Goal: Task Accomplishment & Management: Use online tool/utility

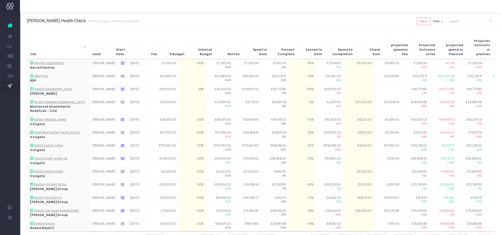
scroll to position [31, 0]
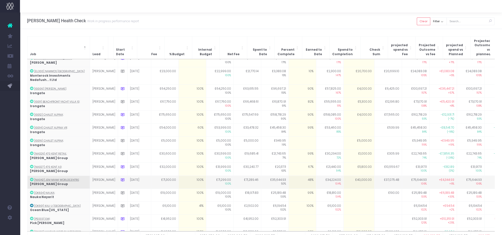
click at [289, 177] on td "48%" at bounding box center [303, 182] width 28 height 13
type input "53"
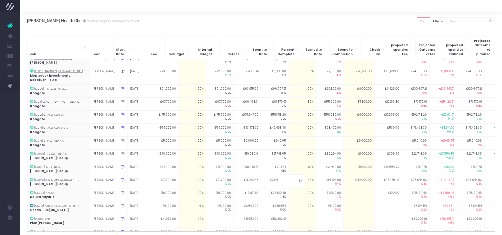
click at [296, 10] on div at bounding box center [261, 6] width 482 height 13
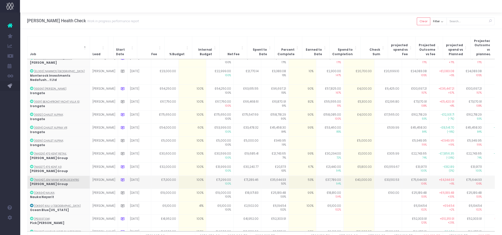
click at [344, 177] on td "£40,000.00" at bounding box center [359, 182] width 31 height 13
type input "35000"
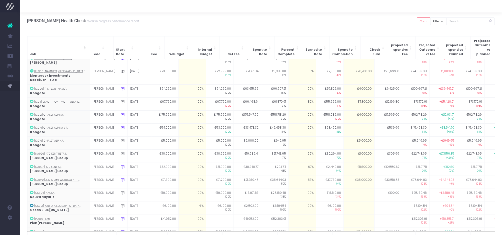
click at [339, 13] on div "[PERSON_NAME] Health Check Work in progress performance report Clear Filter All…" at bounding box center [261, 21] width 482 height 17
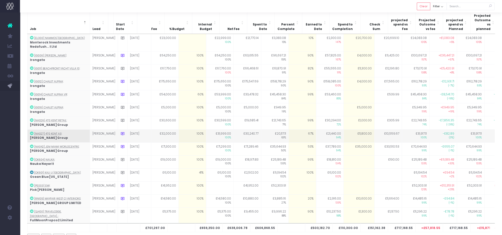
scroll to position [33, 0]
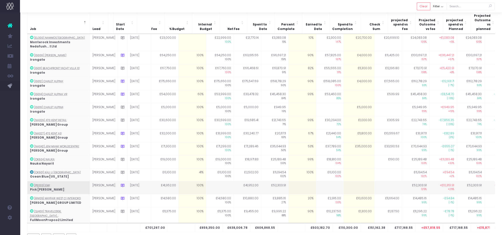
click at [121, 184] on icon at bounding box center [123, 186] width 4 height 4
click at [192, 191] on textarea "will be billing to time - overall budget tbc." at bounding box center [168, 198] width 95 height 14
drag, startPoint x: 180, startPoint y: 190, endPoint x: 142, endPoint y: 189, distance: 37.8
click at [142, 191] on textarea "will be billing to time - overall budget tbc." at bounding box center [168, 198] width 95 height 14
type textarea "will be billing to time, next invoice to go this week so"
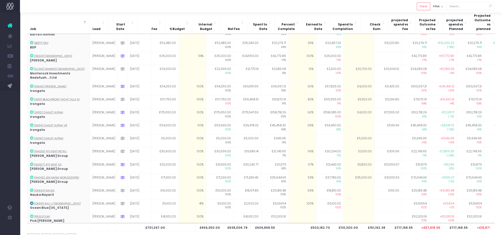
scroll to position [31, 0]
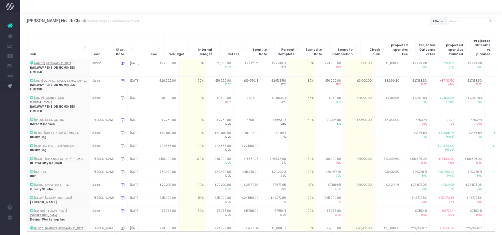
click at [441, 23] on button "Filter" at bounding box center [438, 22] width 17 height 8
click at [440, 33] on span at bounding box center [437, 32] width 5 height 5
click at [443, 33] on input "All" at bounding box center [444, 31] width 3 height 3
checkbox input "false"
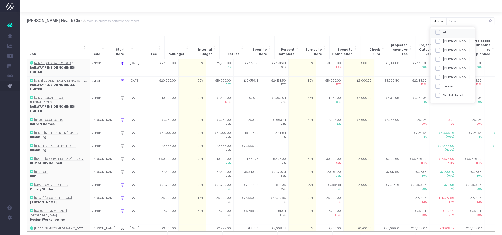
checkbox input "false"
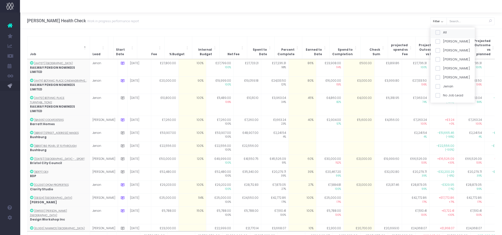
checkbox input "false"
click at [439, 58] on span at bounding box center [437, 59] width 5 height 5
click at [443, 58] on input "[PERSON_NAME]" at bounding box center [444, 58] width 3 height 3
checkbox input "true"
drag, startPoint x: 439, startPoint y: 105, endPoint x: 412, endPoint y: 112, distance: 28.2
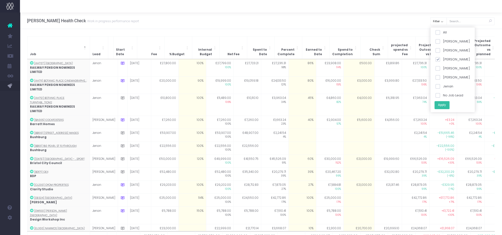
click at [439, 105] on button "Apply" at bounding box center [441, 105] width 15 height 8
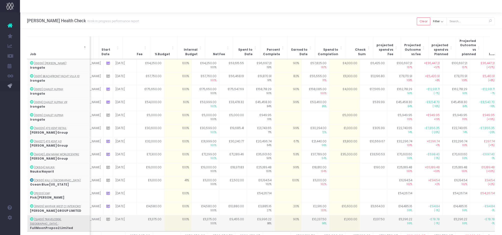
scroll to position [0, 15]
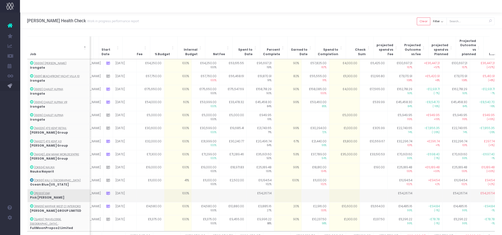
click at [103, 189] on td at bounding box center [108, 195] width 10 height 13
click at [106, 192] on icon at bounding box center [108, 194] width 4 height 4
click at [169, 199] on textarea "will be billing to time, next invoice to go this week so" at bounding box center [153, 206] width 95 height 14
click at [176, 199] on textarea "will be billing to time, next invoice to go this week so" at bounding box center [153, 206] width 95 height 14
type textarea "will be billing to time, next invoice to go this week"
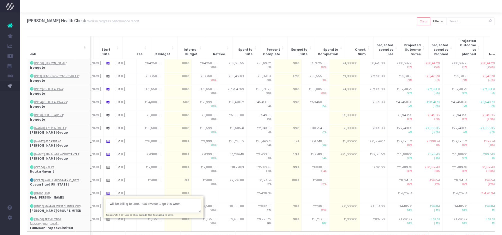
click at [198, 15] on div "Hayes Davidson Health Check Work in progress performance report Clear Filter Al…" at bounding box center [261, 21] width 482 height 17
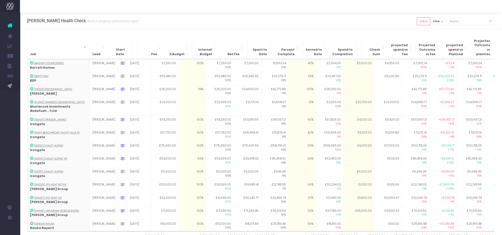
scroll to position [57, 0]
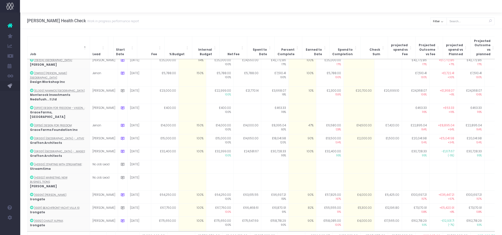
scroll to position [156, 0]
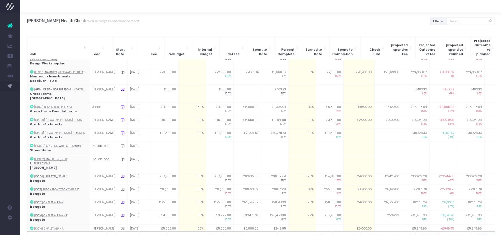
click at [442, 22] on button "Filter" at bounding box center [438, 22] width 17 height 8
click at [440, 31] on span at bounding box center [437, 32] width 5 height 5
click at [443, 31] on input "All" at bounding box center [444, 31] width 3 height 3
checkbox input "false"
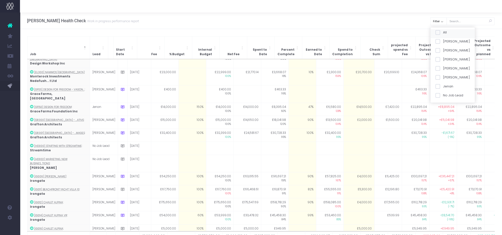
checkbox input "false"
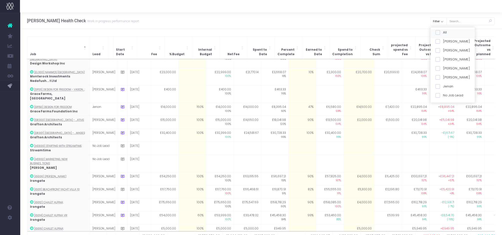
checkbox input "false"
click at [440, 61] on span at bounding box center [437, 59] width 5 height 5
click at [443, 60] on input "[PERSON_NAME]" at bounding box center [444, 58] width 3 height 3
checkbox input "true"
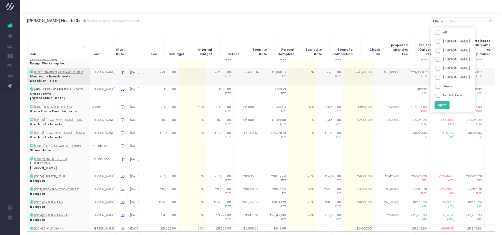
click at [446, 105] on button "Apply" at bounding box center [441, 105] width 15 height 8
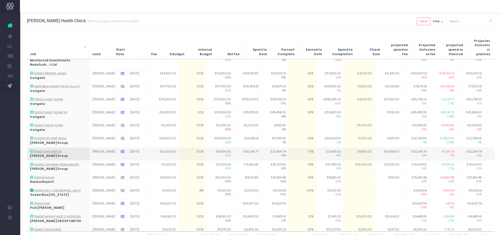
scroll to position [57, 0]
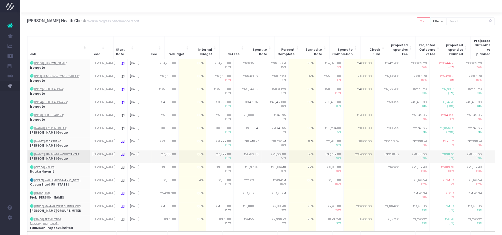
click at [300, 153] on td "53%" at bounding box center [303, 156] width 28 height 13
type input "55"
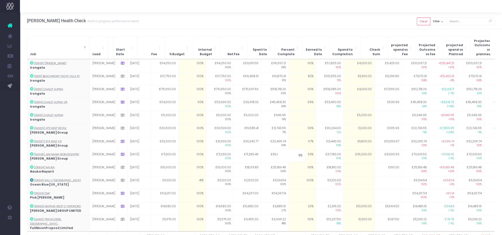
click at [311, 20] on div "Hayes Davidson Health Check Work in progress performance report Clear Filter Al…" at bounding box center [261, 21] width 482 height 17
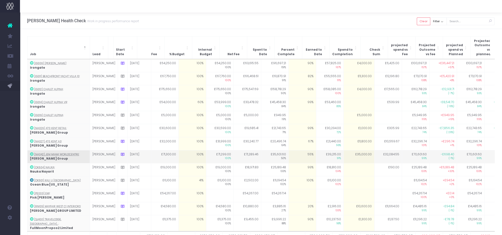
click at [121, 153] on icon at bounding box center [123, 155] width 4 height 4
click at [168, 160] on textarea "Potentially more fees to add" at bounding box center [168, 167] width 95 height 14
click at [165, 160] on textarea "Potentially more fees to add" at bounding box center [168, 167] width 95 height 14
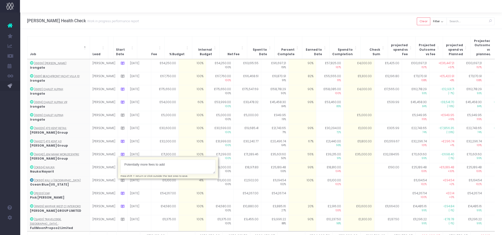
click at [189, 28] on div "Hayes Davidson Health Check Work in progress performance report Clear Filter Al…" at bounding box center [261, 21] width 482 height 17
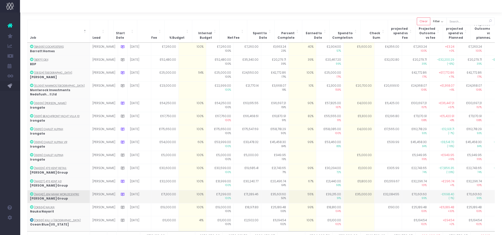
scroll to position [40, 0]
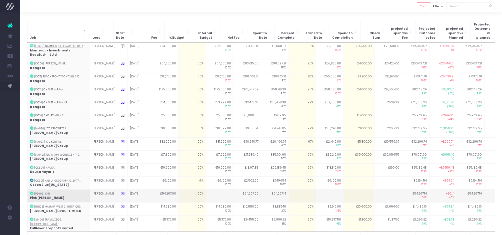
click at [118, 192] on td at bounding box center [123, 196] width 10 height 13
click at [121, 192] on icon at bounding box center [123, 194] width 4 height 4
click at [292, 191] on td at bounding box center [303, 196] width 28 height 13
type input "100"
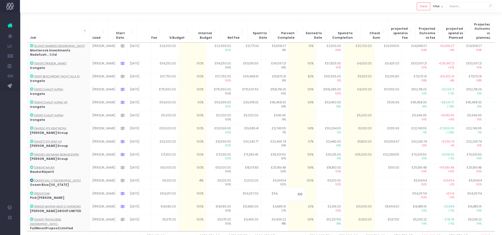
click at [288, 7] on div at bounding box center [261, 6] width 482 height 13
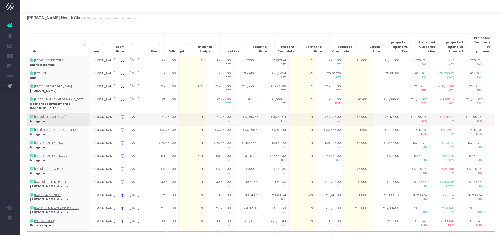
scroll to position [0, 0]
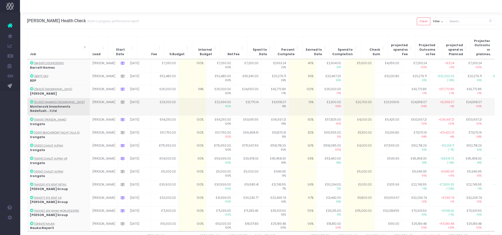
click at [187, 104] on td at bounding box center [193, 107] width 28 height 18
type input "100"
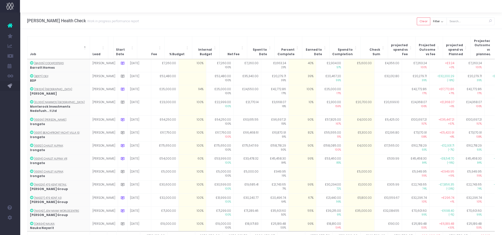
click at [232, 18] on div "Hayes Davidson Health Check Work in progress performance report Clear Filter Al…" at bounding box center [261, 21] width 482 height 17
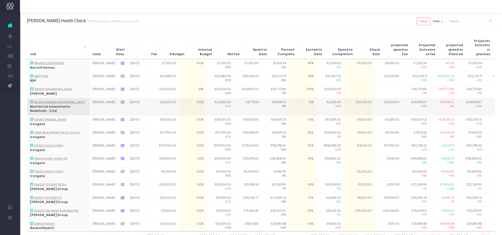
click at [347, 102] on td "£20,700.00" at bounding box center [359, 107] width 31 height 18
type input "19400"
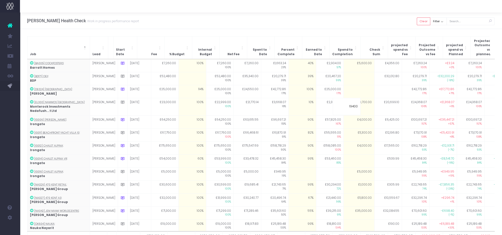
click at [351, 23] on div "Hayes Davidson Health Check Work in progress performance report Clear Filter Al…" at bounding box center [261, 21] width 482 height 17
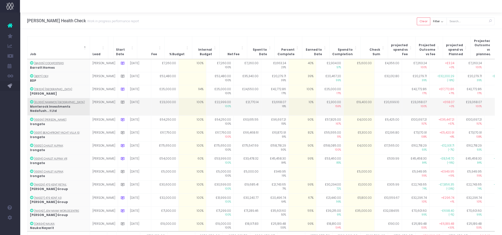
click at [350, 104] on td "£19,400.00" at bounding box center [359, 107] width 31 height 18
type input "19300"
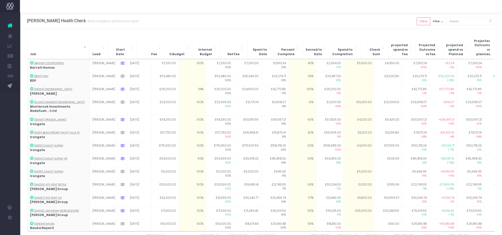
click at [354, 28] on div "Hayes Davidson Health Check Work in progress performance report Clear Filter Al…" at bounding box center [261, 21] width 482 height 17
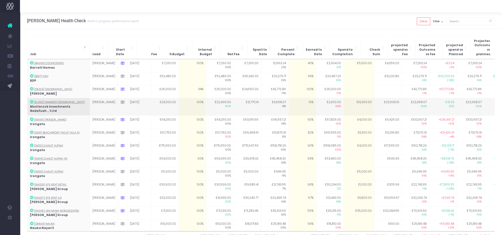
click at [298, 104] on td "10%" at bounding box center [303, 107] width 28 height 18
type input "15"
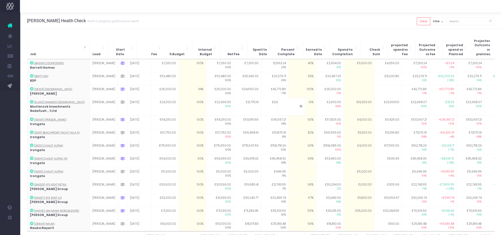
click at [309, 20] on div "Hayes Davidson Health Check Work in progress performance report Clear Filter Al…" at bounding box center [261, 21] width 482 height 17
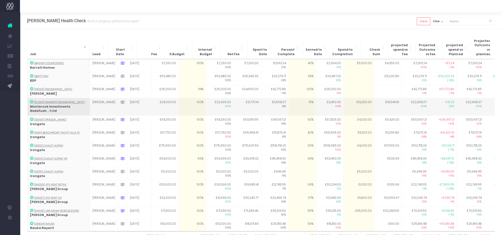
click at [302, 106] on td "15%" at bounding box center [303, 107] width 28 height 18
type input "16"
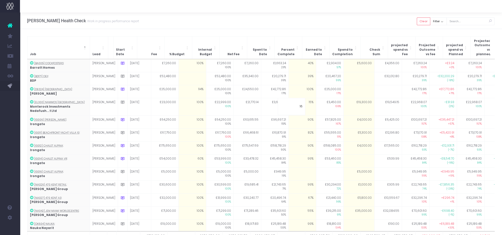
click at [310, 19] on div "Hayes Davidson Health Check Work in progress performance report Clear Filter Al…" at bounding box center [261, 21] width 482 height 17
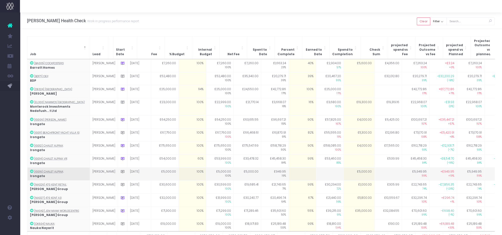
click at [347, 168] on td "£5,000.00" at bounding box center [359, 174] width 31 height 13
type input "4000"
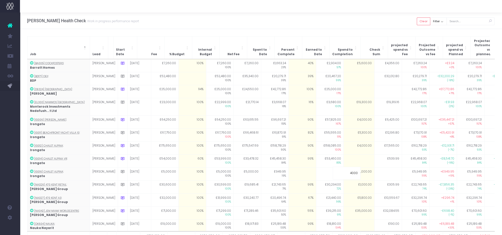
click at [352, 23] on div "Hayes Davidson Health Check Work in progress performance report Clear Filter Al…" at bounding box center [261, 21] width 482 height 17
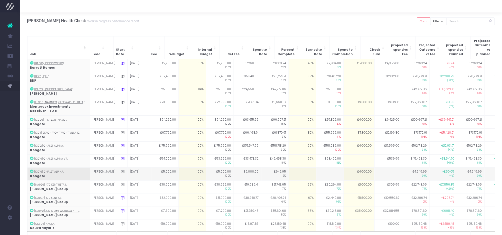
click at [298, 169] on td at bounding box center [303, 174] width 28 height 13
type input "20"
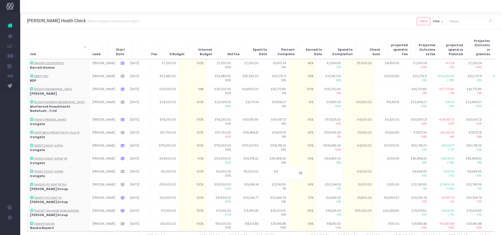
click at [304, 18] on div "Hayes Davidson Health Check Work in progress performance report Clear Filter Al…" at bounding box center [261, 21] width 482 height 17
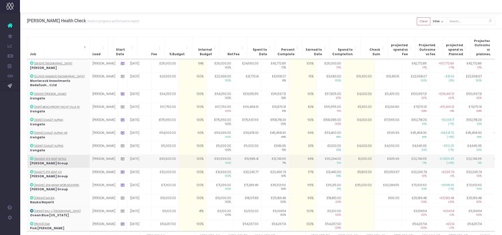
scroll to position [31, 0]
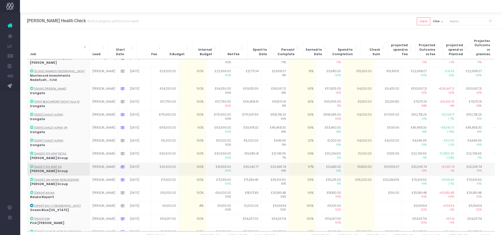
click at [350, 166] on td "£11,800.00" at bounding box center [359, 169] width 31 height 13
type input "11600"
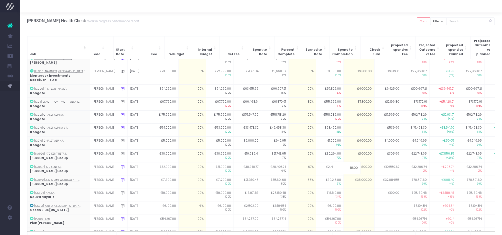
click at [299, 21] on div "Hayes Davidson Health Check Work in progress performance report Clear Filter Al…" at bounding box center [261, 21] width 482 height 17
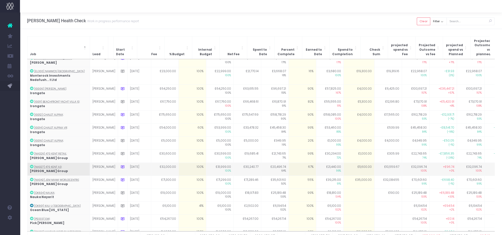
click at [352, 165] on td "£11,600.00" at bounding box center [359, 169] width 31 height 13
type input "11500"
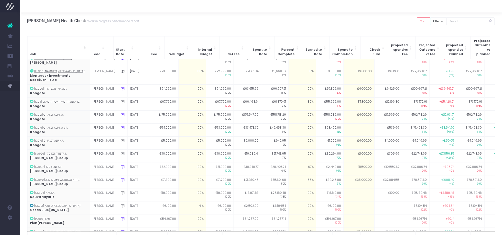
click at [277, 13] on div "Hayes Davidson Health Check Work in progress performance report Clear Filter Al…" at bounding box center [261, 21] width 482 height 17
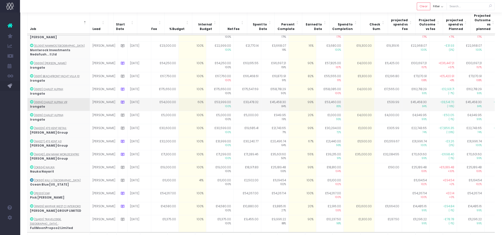
scroll to position [31, 0]
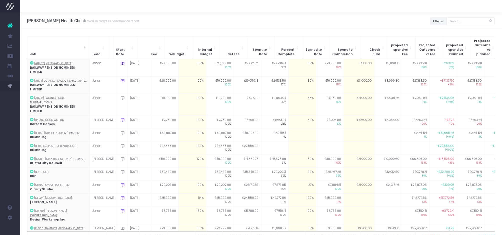
click at [434, 21] on button "Filter" at bounding box center [438, 22] width 17 height 8
click at [435, 28] on div "All Silvia Mikaela Jess Terri Kate Jenan No Job Lead Apply" at bounding box center [453, 65] width 44 height 75
click at [436, 30] on div "All" at bounding box center [453, 33] width 44 height 9
click at [440, 33] on span at bounding box center [437, 32] width 5 height 5
click at [443, 33] on input "All" at bounding box center [444, 31] width 3 height 3
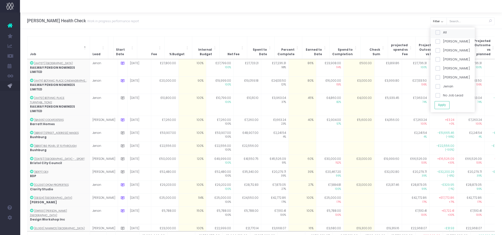
checkbox input "false"
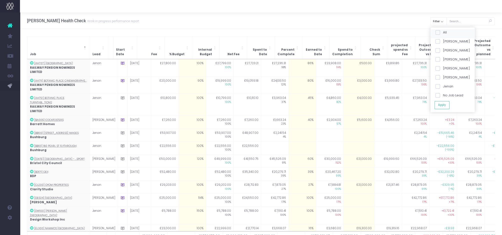
checkbox input "false"
click at [438, 86] on span at bounding box center [437, 86] width 5 height 5
click at [443, 86] on input "Jenan" at bounding box center [444, 85] width 3 height 3
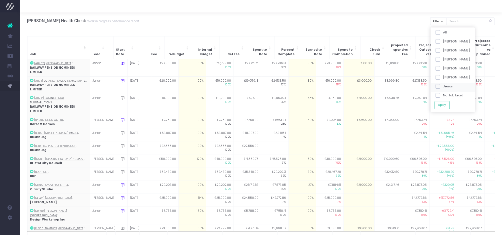
checkbox input "true"
click at [444, 108] on button "Apply" at bounding box center [441, 105] width 15 height 8
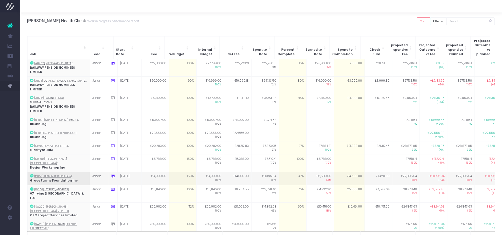
click at [354, 172] on td "£14,500.00" at bounding box center [349, 178] width 31 height 13
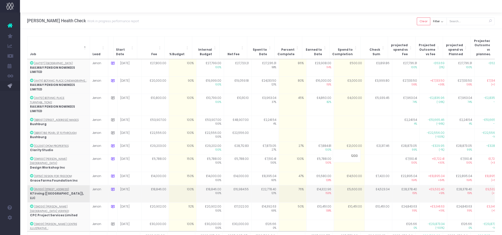
type input "12000"
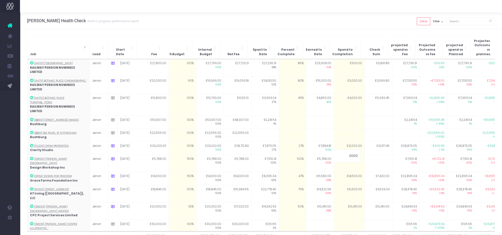
click at [350, 24] on div "Hayes Davidson Health Check Work in progress performance report Clear Filter Al…" at bounding box center [261, 21] width 482 height 17
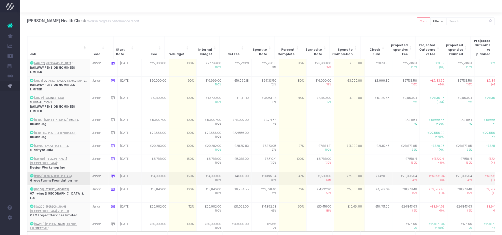
click at [351, 172] on td "£12,000.00" at bounding box center [349, 178] width 31 height 13
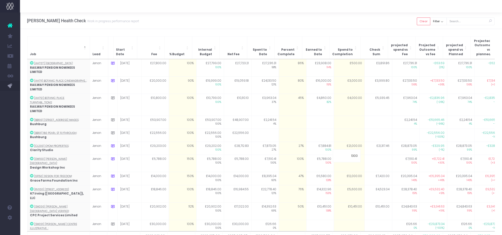
type input "13000"
click at [369, 23] on div "Hayes Davidson Health Check Work in progress performance report Clear Filter Al…" at bounding box center [261, 21] width 482 height 17
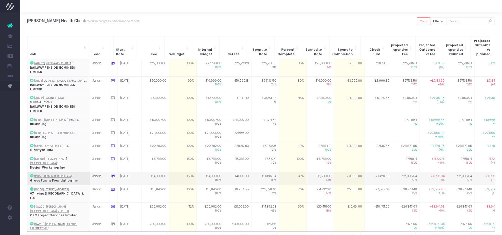
click at [358, 172] on td "£13,000.00" at bounding box center [349, 178] width 31 height 13
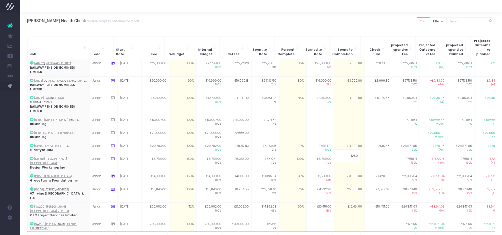
type input "12500"
click at [374, 14] on div "[PERSON_NAME] Health Check Work in progress performance report Clear Filter All…" at bounding box center [261, 21] width 482 height 17
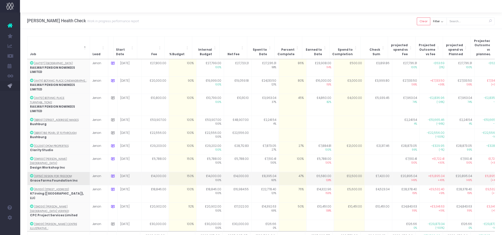
click at [302, 172] on td "47%" at bounding box center [293, 178] width 28 height 13
type input "60"
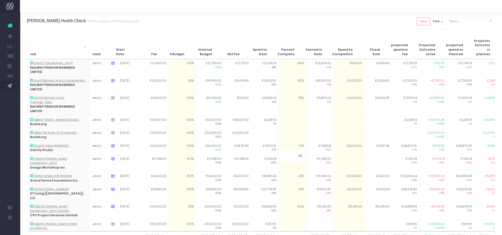
click at [294, 10] on div at bounding box center [261, 6] width 482 height 13
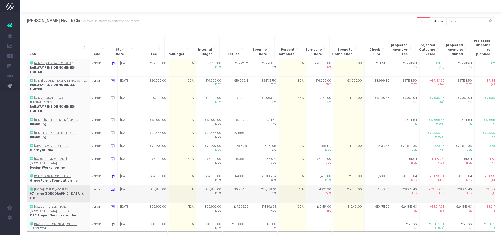
click at [346, 185] on td "£5,600.00" at bounding box center [349, 194] width 31 height 18
type input "4500"
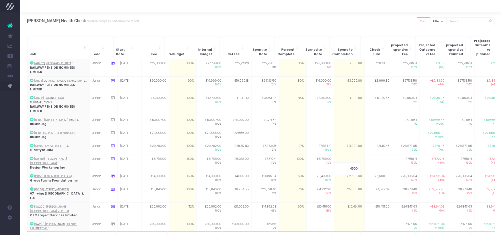
click at [362, 22] on div "[PERSON_NAME] Health Check Work in progress performance report Clear Filter All…" at bounding box center [261, 21] width 482 height 17
drag, startPoint x: 341, startPoint y: 20, endPoint x: 339, endPoint y: 24, distance: 4.9
click at [342, 20] on div "[PERSON_NAME] Health Check Work in progress performance report Clear Filter All…" at bounding box center [261, 21] width 482 height 17
click at [421, 21] on button "Clear" at bounding box center [424, 22] width 14 height 8
checkbox input "true"
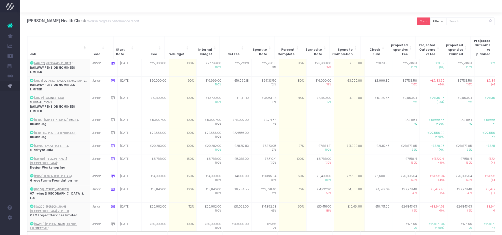
checkbox input "true"
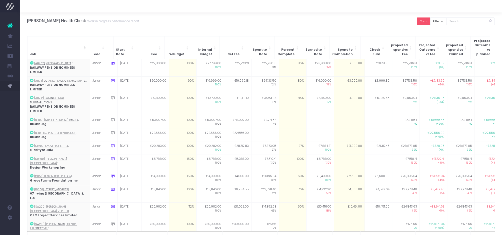
checkbox input "true"
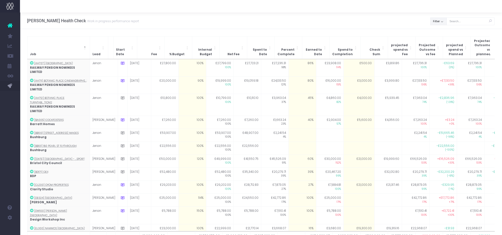
click at [446, 21] on button "Filter" at bounding box center [438, 22] width 17 height 8
click at [440, 32] on span at bounding box center [437, 32] width 5 height 5
click at [443, 32] on input "All" at bounding box center [444, 31] width 3 height 3
checkbox input "false"
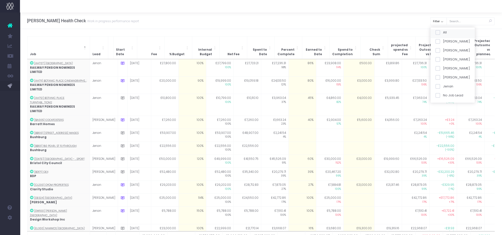
checkbox input "false"
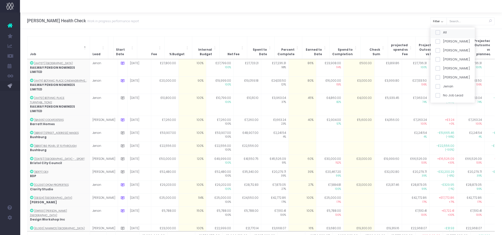
checkbox input "false"
click at [437, 60] on span at bounding box center [437, 59] width 5 height 5
click at [443, 60] on input "[PERSON_NAME]" at bounding box center [444, 58] width 3 height 3
checkbox input "true"
click at [441, 104] on button "Apply" at bounding box center [441, 105] width 15 height 8
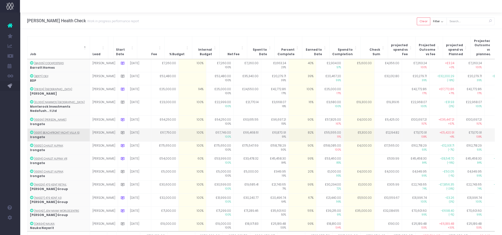
click at [289, 132] on td "82%" at bounding box center [303, 135] width 28 height 13
type input "87"
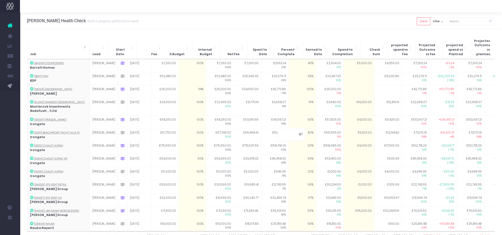
click at [291, 16] on div "Hayes Davidson Health Check Work in progress performance report Clear Filter Al…" at bounding box center [261, 21] width 482 height 17
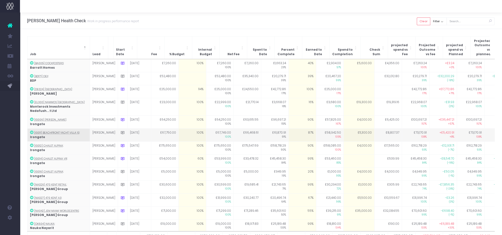
click at [352, 129] on td "£11,300.00" at bounding box center [359, 135] width 31 height 13
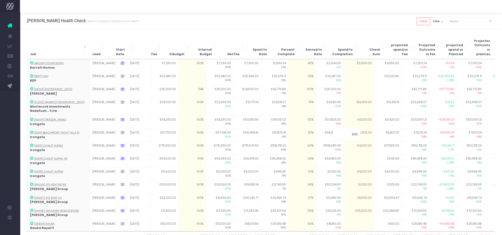
type input "9000"
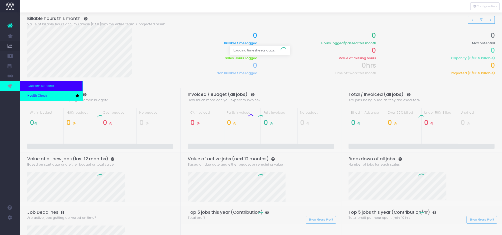
click at [33, 95] on span "Health Check" at bounding box center [38, 96] width 20 height 5
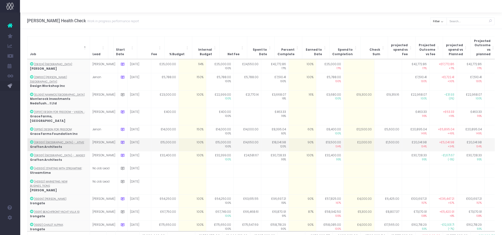
scroll to position [188, 0]
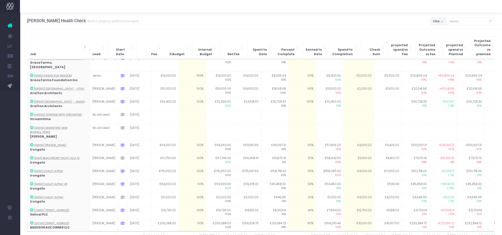
click at [442, 23] on button "Filter" at bounding box center [438, 22] width 17 height 8
click at [441, 29] on div "All" at bounding box center [453, 33] width 44 height 9
click at [440, 32] on span at bounding box center [437, 32] width 5 height 5
click at [443, 32] on input "All" at bounding box center [444, 31] width 3 height 3
checkbox input "false"
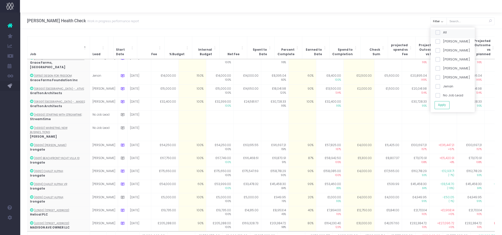
checkbox input "false"
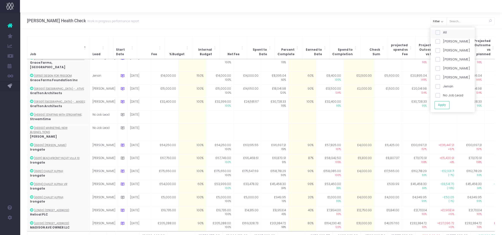
checkbox input "false"
click at [440, 59] on span at bounding box center [437, 59] width 5 height 5
click at [443, 59] on input "[PERSON_NAME]" at bounding box center [444, 58] width 3 height 3
checkbox input "true"
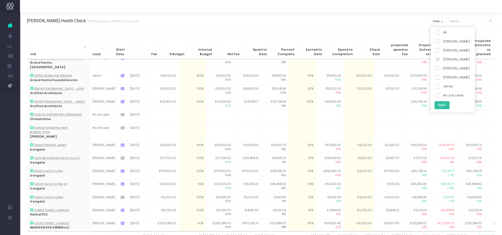
click at [443, 109] on button "Apply" at bounding box center [441, 105] width 15 height 8
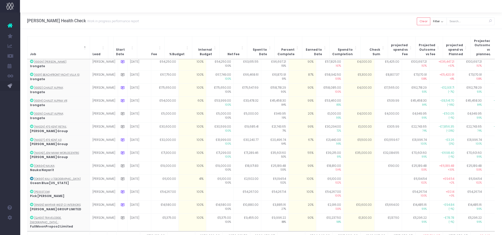
scroll to position [0, 0]
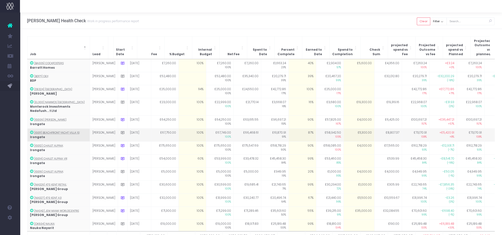
click at [351, 129] on td "£11,300.00" at bounding box center [359, 135] width 31 height 13
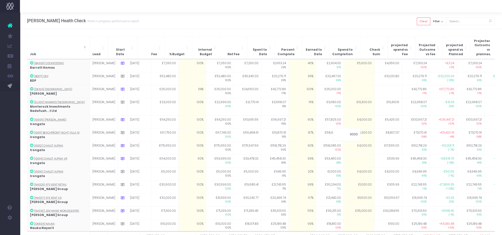
click at [370, 27] on div "[PERSON_NAME] Health Check Work in progress performance report Clear Filter All…" at bounding box center [261, 21] width 482 height 17
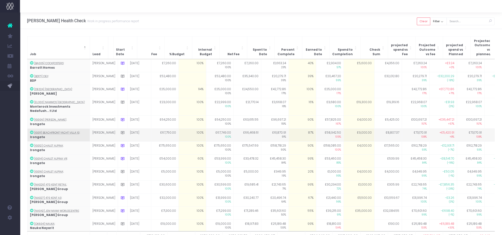
click at [357, 133] on td "£9,000.00" at bounding box center [359, 135] width 31 height 13
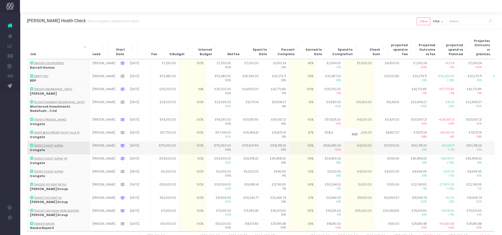
type input "6000"
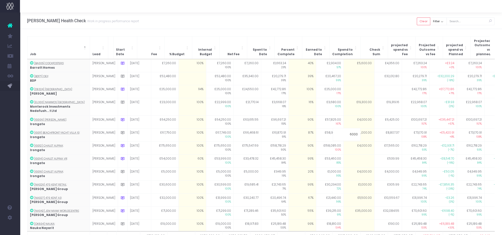
click at [350, 24] on div "[PERSON_NAME] Health Check Work in progress performance report Clear Filter All…" at bounding box center [261, 21] width 482 height 17
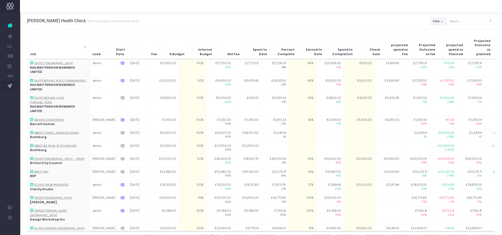
click at [446, 23] on button "Filter" at bounding box center [438, 22] width 17 height 8
click at [443, 30] on label "All" at bounding box center [440, 32] width 11 height 5
click at [443, 30] on input "All" at bounding box center [444, 31] width 3 height 3
checkbox input "false"
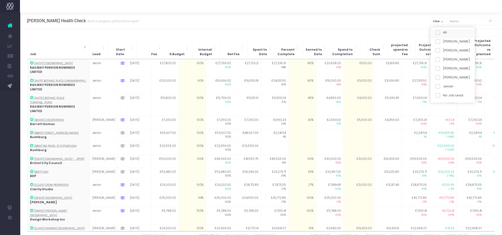
checkbox input "false"
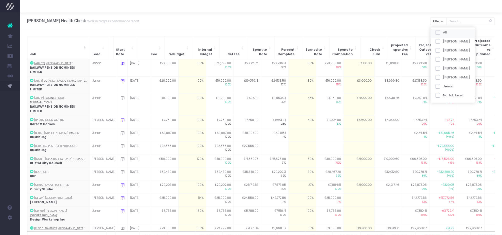
checkbox input "false"
click at [439, 58] on span at bounding box center [437, 59] width 5 height 5
click at [443, 58] on input "[PERSON_NAME]" at bounding box center [444, 58] width 3 height 3
checkbox input "true"
click at [442, 104] on button "Apply" at bounding box center [441, 105] width 15 height 8
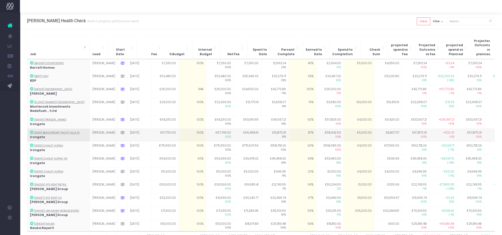
click at [354, 131] on td "£6,000.00" at bounding box center [359, 135] width 31 height 13
type input "7000"
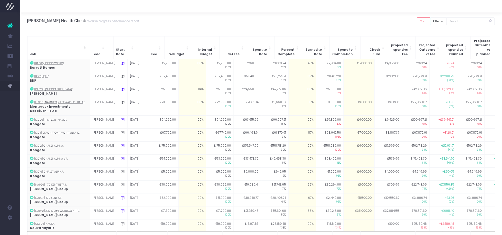
click at [355, 25] on div "Hayes Davidson Health Check Work in progress performance report Clear Filter Al…" at bounding box center [261, 21] width 482 height 17
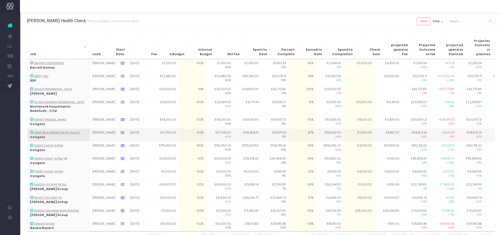
click at [353, 130] on td "£7,000.00" at bounding box center [359, 135] width 31 height 13
type input "8000"
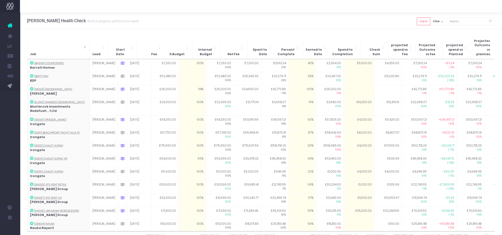
click at [356, 27] on div "Hayes Davidson Health Check Work in progress performance report Clear Filter Al…" at bounding box center [261, 21] width 482 height 17
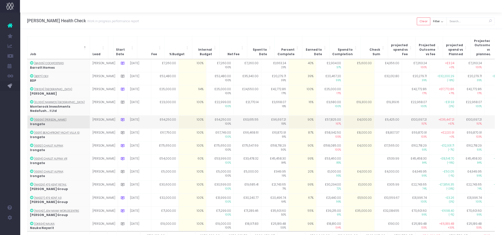
click at [118, 116] on td at bounding box center [123, 122] width 10 height 13
click at [121, 118] on icon at bounding box center [123, 120] width 4 height 4
click at [155, 126] on textarea "2 aerials to complete" at bounding box center [168, 132] width 95 height 14
click at [138, 125] on textarea "2 aerials to complete" at bounding box center [168, 132] width 95 height 14
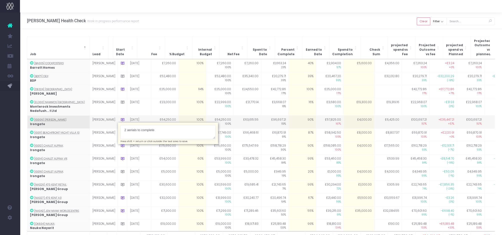
click at [138, 125] on textarea "2 aerials to complete" at bounding box center [168, 132] width 95 height 14
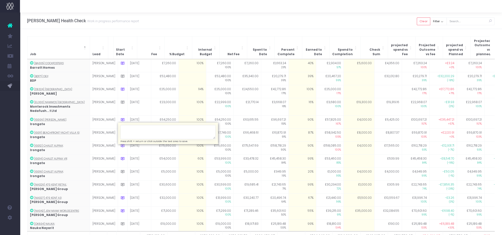
click at [167, 31] on div "Job Lead Start Date Fee % Budget Internal Budget Net Fee Spent to Date Percent …" at bounding box center [261, 143] width 482 height 228
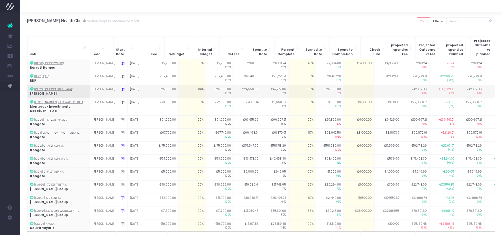
click at [121, 87] on icon at bounding box center [123, 89] width 4 height 4
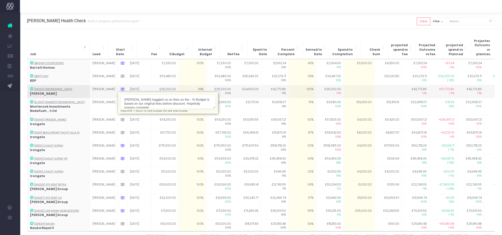
click at [157, 95] on textarea "Delancey haggled us on fees so fee - % Budget is based on our original fees bef…" at bounding box center [168, 102] width 95 height 14
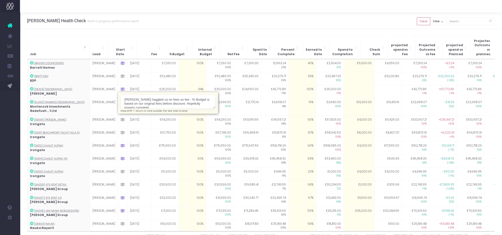
click at [188, 23] on div "Hayes Davidson Health Check Work in progress performance report Clear Filter Al…" at bounding box center [261, 21] width 482 height 17
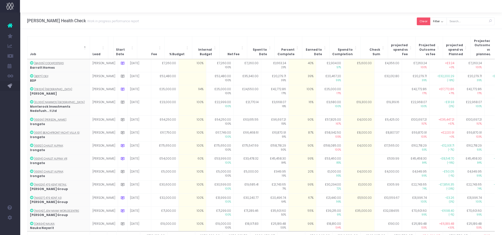
click at [426, 18] on button "Clear" at bounding box center [424, 22] width 14 height 8
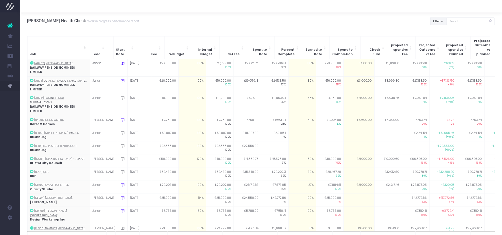
click at [440, 19] on button "Filter" at bounding box center [438, 22] width 17 height 8
click at [439, 31] on span at bounding box center [437, 32] width 5 height 5
click at [443, 31] on input "All" at bounding box center [444, 31] width 3 height 3
checkbox input "false"
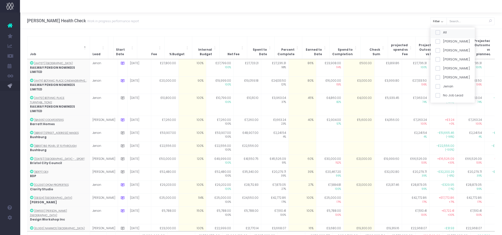
checkbox input "false"
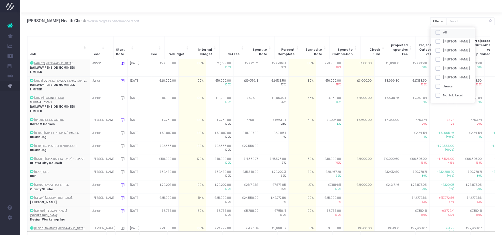
checkbox input "false"
click at [438, 87] on span at bounding box center [437, 86] width 5 height 5
click at [443, 87] on input "Jenan" at bounding box center [444, 85] width 3 height 3
checkbox input "true"
click at [444, 107] on button "Apply" at bounding box center [441, 105] width 15 height 8
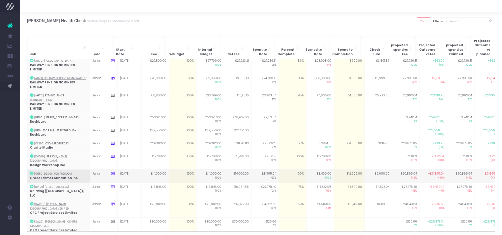
scroll to position [5, 0]
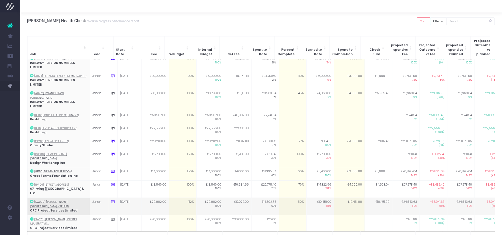
click at [300, 198] on td "50%" at bounding box center [293, 207] width 28 height 18
type input "50"
click at [111, 200] on icon at bounding box center [113, 202] width 4 height 4
click at [113, 200] on icon at bounding box center [113, 202] width 4 height 4
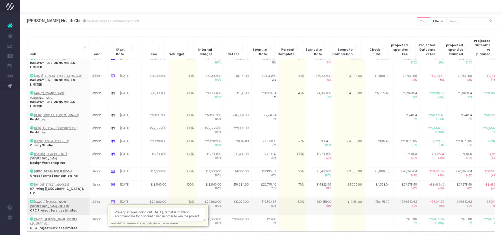
click at [158, 208] on textarea "Pre-app images going out on friday, target is 112% to accommodate for discount …" at bounding box center [158, 215] width 95 height 14
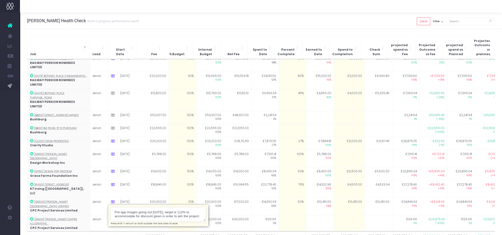
click at [193, 20] on div "Hayes Davidson Health Check Work in progress performance report Clear Filter Al…" at bounding box center [261, 21] width 482 height 17
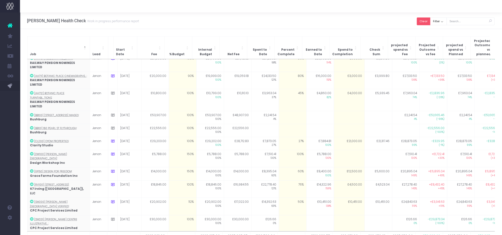
click at [424, 23] on button "Clear" at bounding box center [424, 22] width 14 height 8
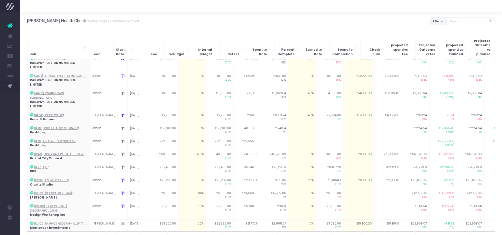
click at [435, 23] on button "Filter" at bounding box center [438, 22] width 17 height 8
click at [437, 31] on div "All" at bounding box center [453, 33] width 44 height 9
click at [439, 35] on div "All" at bounding box center [453, 33] width 44 height 9
click at [440, 34] on span at bounding box center [437, 32] width 5 height 5
click at [443, 33] on input "All" at bounding box center [444, 31] width 3 height 3
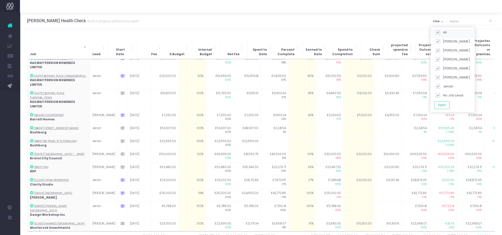
checkbox input "false"
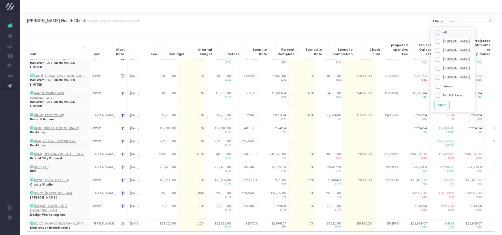
checkbox input "false"
click at [439, 48] on span at bounding box center [437, 50] width 5 height 5
click at [443, 48] on input "[PERSON_NAME]" at bounding box center [444, 49] width 3 height 3
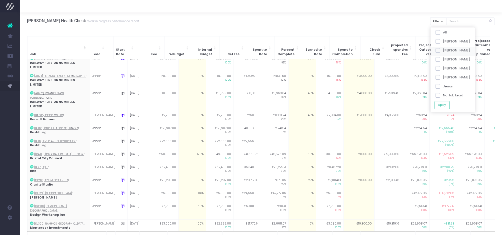
checkbox input "true"
click at [439, 105] on button "Apply" at bounding box center [441, 105] width 15 height 8
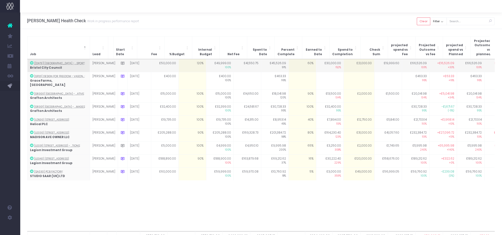
click at [298, 60] on td "60%" at bounding box center [303, 65] width 28 height 13
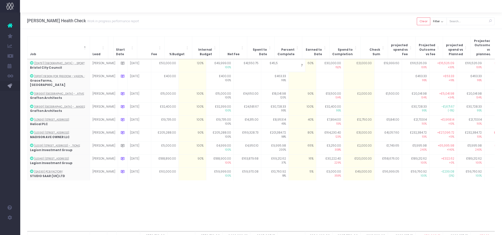
type input "70"
click at [286, 28] on div "Hayes Davidson Health Check Work in progress performance report Clear Filter Al…" at bounding box center [261, 21] width 482 height 17
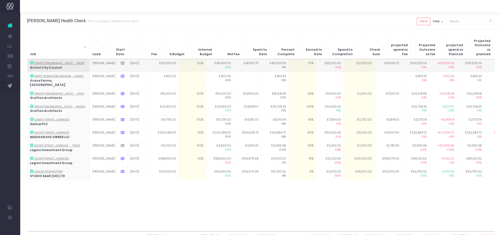
click at [345, 63] on td "£21,000.00" at bounding box center [359, 65] width 31 height 13
type input "15000"
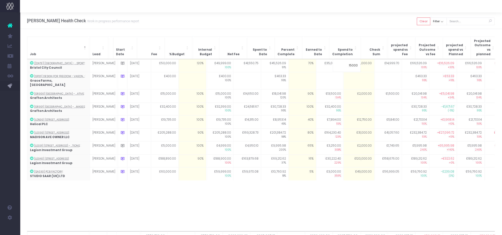
click at [341, 29] on div "Hayes Davidson Health Check Work in progress performance report Clear Filter Al…" at bounding box center [261, 21] width 482 height 17
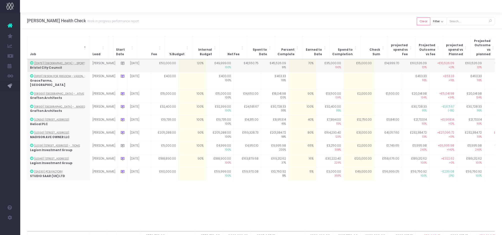
click at [301, 62] on td "70%" at bounding box center [303, 65] width 28 height 13
type input "75"
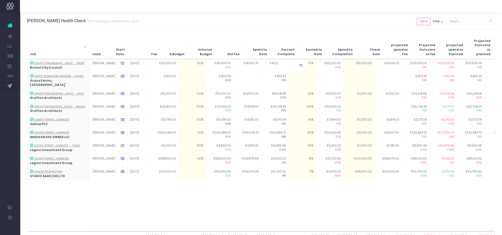
click at [296, 27] on div "Hayes Davidson Health Check Work in progress performance report Clear Filter Al…" at bounding box center [261, 21] width 482 height 17
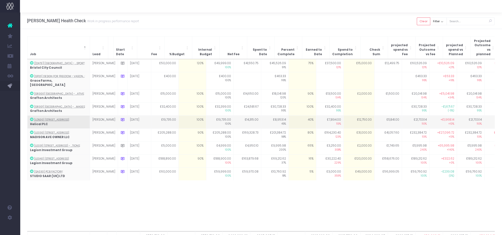
click at [344, 116] on td "£12,750.00" at bounding box center [359, 122] width 31 height 13
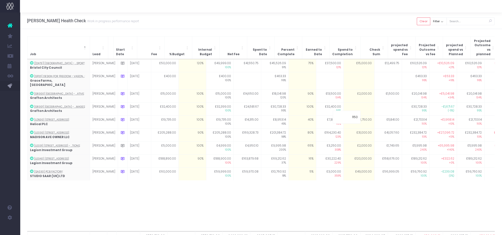
type input "11500"
click at [339, 29] on div "Job Lead Start Date Fee % Budget Internal Budget Net Fee Spent to Date Percent …" at bounding box center [261, 143] width 482 height 228
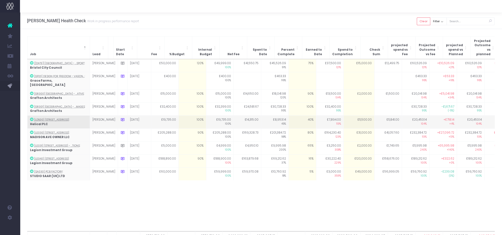
click at [302, 116] on td "40%" at bounding box center [303, 122] width 28 height 13
type input "45"
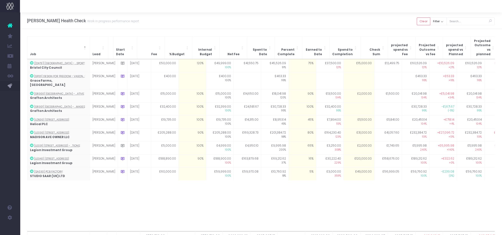
click at [302, 25] on div "Hayes Davidson Health Check Work in progress performance report Clear Filter Al…" at bounding box center [261, 21] width 482 height 17
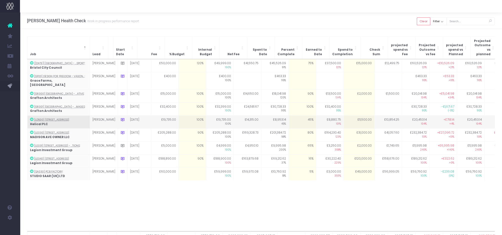
click at [344, 116] on td "£11,500.00" at bounding box center [359, 122] width 31 height 13
type input "11000"
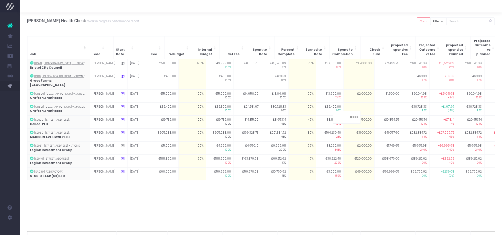
click at [343, 23] on div "Hayes Davidson Health Check Work in progress performance report Clear Filter Al…" at bounding box center [261, 21] width 482 height 17
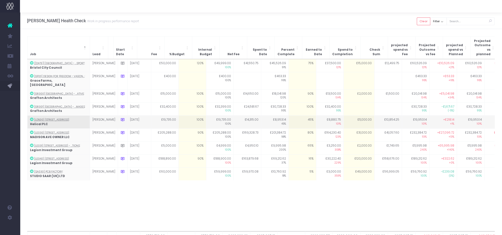
click at [344, 116] on td "£11,000.00" at bounding box center [359, 122] width 31 height 13
type input "10500"
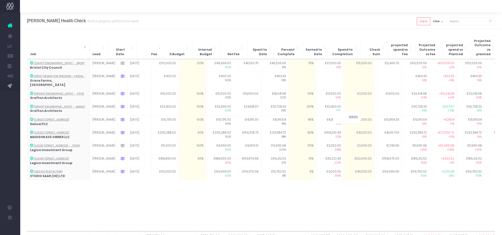
click at [338, 23] on div "Hayes Davidson Health Check Work in progress performance report Clear Filter Al…" at bounding box center [261, 21] width 482 height 17
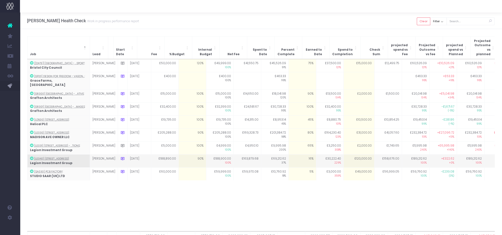
click at [299, 155] on td "16%" at bounding box center [303, 161] width 28 height 13
type input "16"
click at [289, 155] on td "16%" at bounding box center [303, 161] width 28 height 13
type input "20"
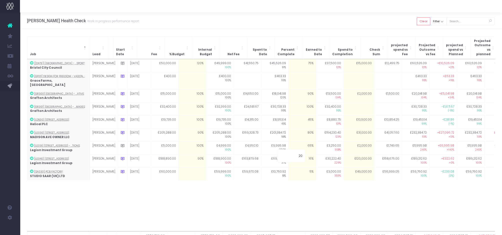
click at [287, 24] on div "Hayes Davidson Health Check Work in progress performance report Clear Filter Al…" at bounding box center [261, 21] width 482 height 17
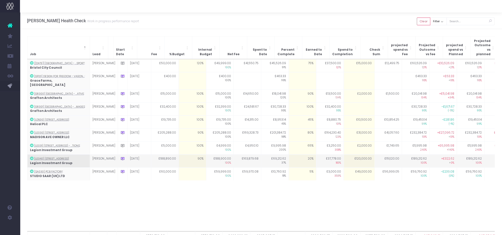
click at [292, 155] on td "20%" at bounding box center [303, 161] width 28 height 13
type input "25"
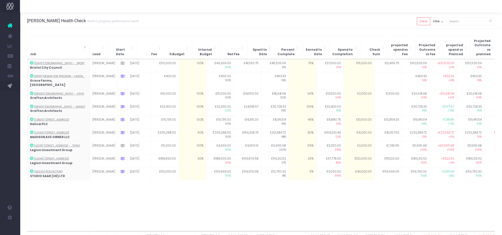
click at [287, 194] on div "£576,713.00 £576,719.00 £493,226.01 £395,067.11 £300,539.15 £229,500.00 £275,78…" at bounding box center [261, 145] width 468 height 172
click at [159, 37] on th "Fee" at bounding box center [151, 47] width 28 height 23
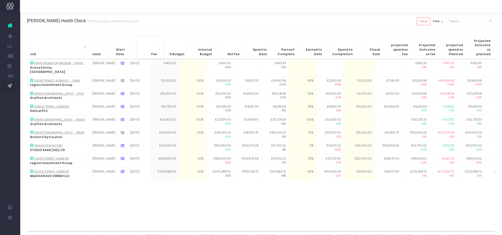
click at [159, 37] on th "Fee" at bounding box center [151, 47] width 28 height 23
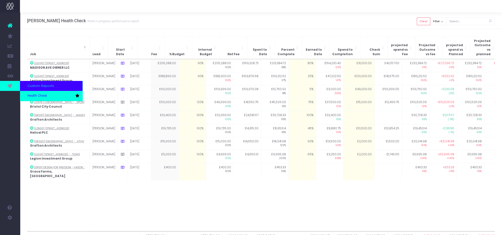
click at [37, 96] on span "Health Check" at bounding box center [38, 96] width 20 height 5
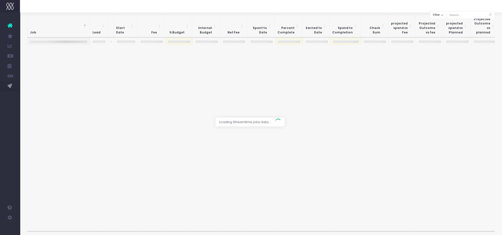
scroll to position [22, 0]
